Goal: Task Accomplishment & Management: Complete application form

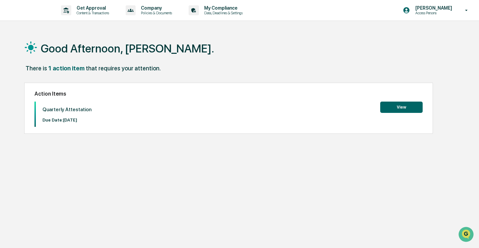
click at [408, 108] on button "View" at bounding box center [401, 106] width 42 height 11
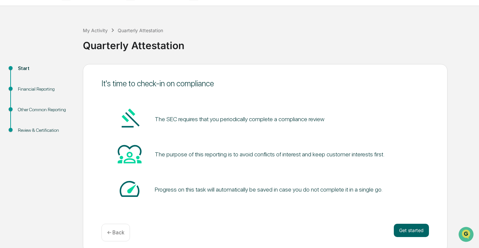
scroll to position [20, 0]
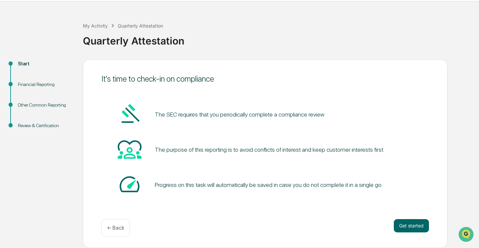
click at [131, 113] on img at bounding box center [130, 114] width 24 height 24
click at [404, 225] on button "Get started" at bounding box center [411, 225] width 35 height 13
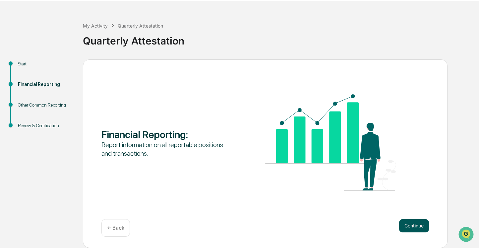
click at [411, 224] on button "Continue" at bounding box center [414, 225] width 30 height 13
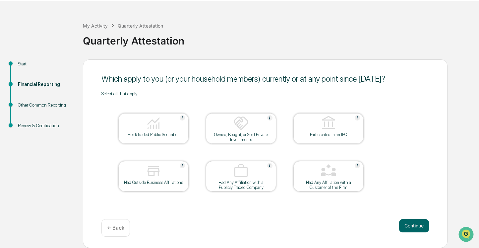
click at [157, 137] on div "Held/Traded Public Securities" at bounding box center [153, 128] width 70 height 30
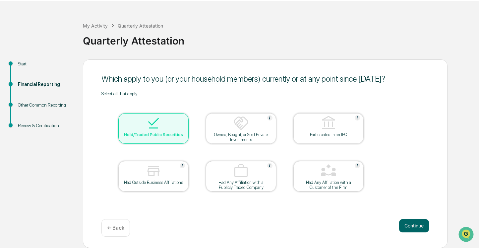
click at [158, 137] on div "Held/Traded Public Securities" at bounding box center [154, 134] width 60 height 5
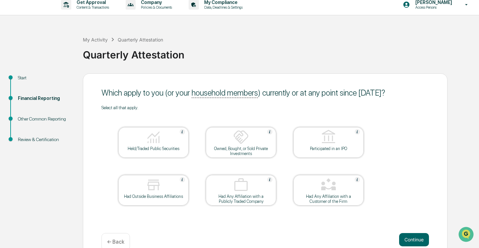
scroll to position [2, 0]
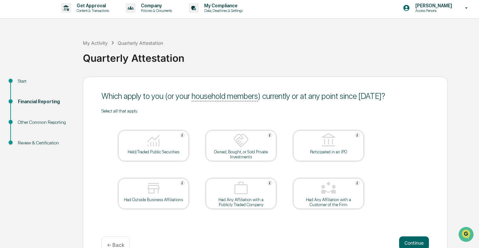
click at [173, 147] on div at bounding box center [153, 140] width 66 height 17
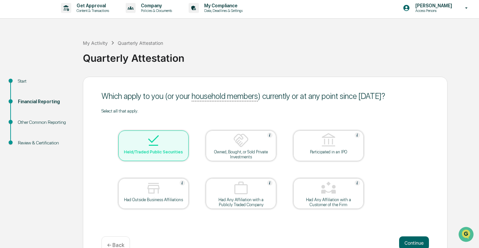
scroll to position [20, 0]
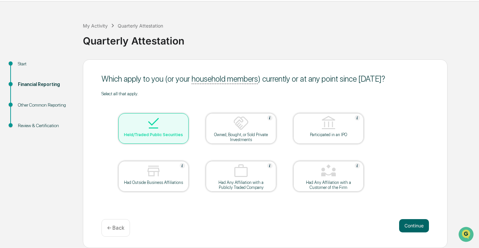
click at [252, 133] on div "Owned, Bought, or Sold Private Investments" at bounding box center [241, 137] width 60 height 10
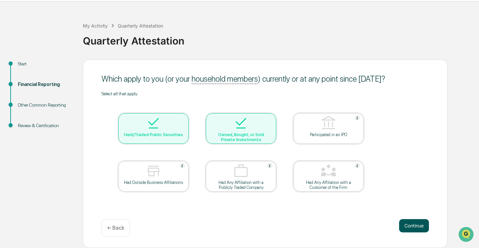
click at [415, 227] on button "Continue" at bounding box center [414, 225] width 30 height 13
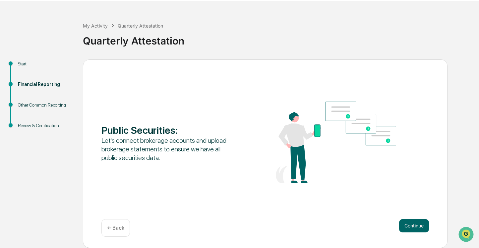
click at [110, 226] on p "← Back" at bounding box center [115, 227] width 17 height 6
